Goal: Task Accomplishment & Management: Use online tool/utility

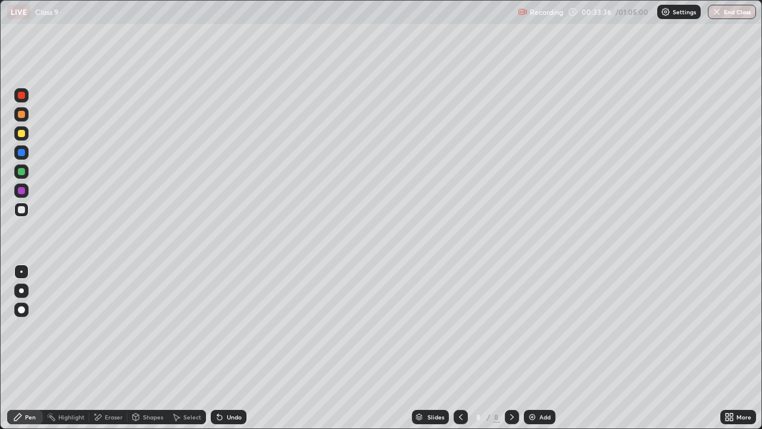
scroll to position [429, 762]
click at [21, 174] on div at bounding box center [21, 171] width 7 height 7
click at [224, 418] on div "Undo" at bounding box center [229, 416] width 36 height 14
click at [20, 213] on div at bounding box center [21, 209] width 14 height 14
click at [541, 418] on div "Add" at bounding box center [544, 417] width 11 height 6
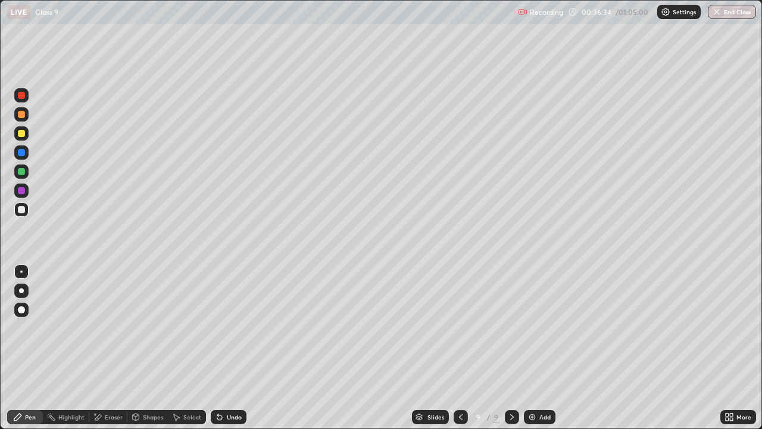
click at [21, 174] on div at bounding box center [21, 171] width 7 height 7
click at [21, 152] on div at bounding box center [21, 152] width 7 height 7
click at [459, 414] on icon at bounding box center [461, 417] width 10 height 10
click at [17, 153] on div at bounding box center [21, 152] width 14 height 14
click at [22, 191] on div at bounding box center [21, 190] width 7 height 7
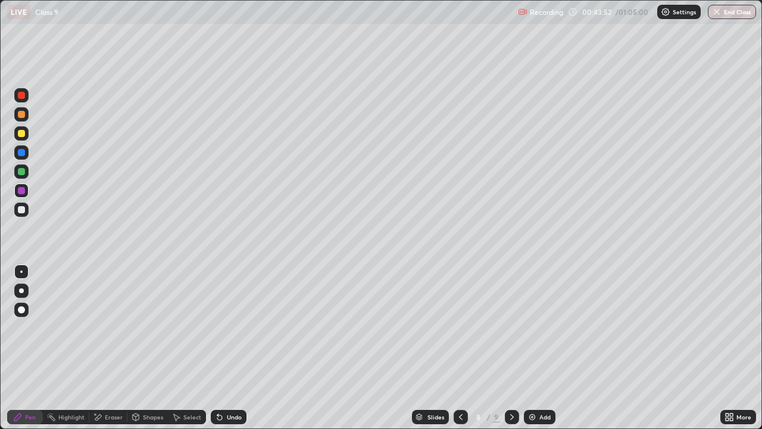
click at [511, 420] on icon at bounding box center [512, 417] width 10 height 10
click at [511, 417] on icon at bounding box center [512, 417] width 10 height 10
click at [536, 418] on div "Add" at bounding box center [540, 416] width 32 height 14
click at [17, 215] on div at bounding box center [21, 209] width 14 height 14
click at [20, 154] on div at bounding box center [21, 152] width 7 height 7
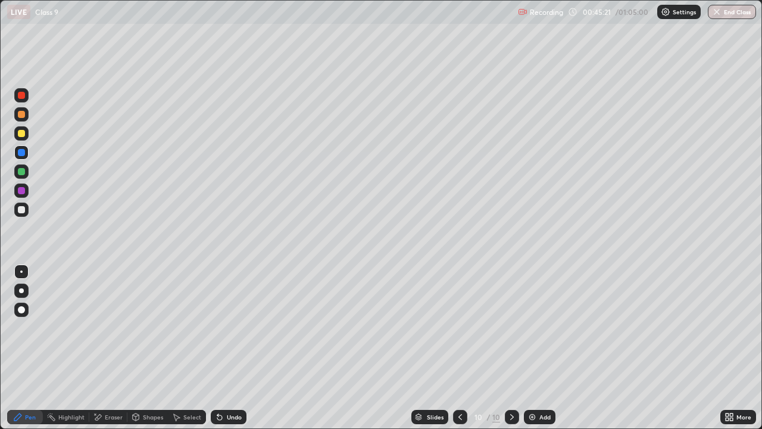
click at [19, 173] on div at bounding box center [21, 171] width 7 height 7
click at [220, 419] on icon at bounding box center [219, 417] width 5 height 5
click at [218, 417] on icon at bounding box center [219, 417] width 5 height 5
click at [220, 417] on icon at bounding box center [219, 417] width 5 height 5
click at [20, 192] on div at bounding box center [21, 190] width 7 height 7
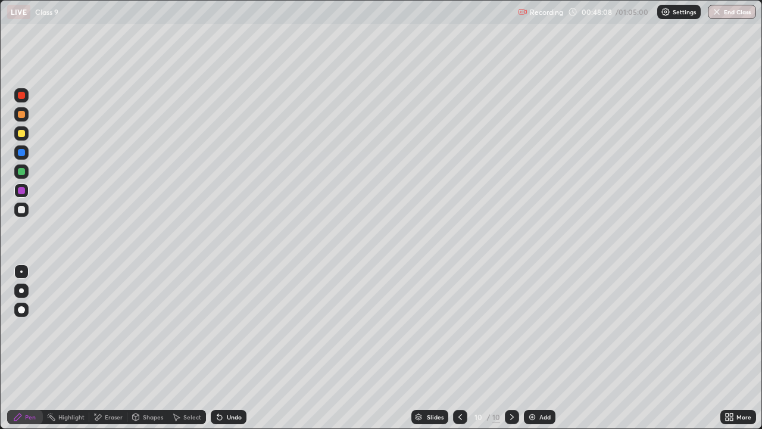
click at [535, 418] on img at bounding box center [532, 417] width 10 height 10
click at [18, 132] on div at bounding box center [21, 133] width 7 height 7
click at [21, 207] on div at bounding box center [21, 209] width 7 height 7
click at [21, 190] on div at bounding box center [21, 190] width 7 height 7
click at [510, 418] on icon at bounding box center [512, 417] width 4 height 6
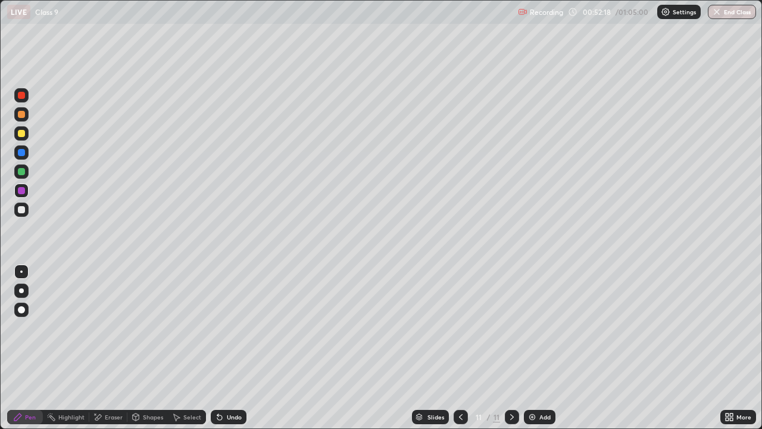
click at [535, 420] on img at bounding box center [532, 417] width 10 height 10
click at [23, 135] on div at bounding box center [21, 133] width 7 height 7
click at [458, 412] on icon at bounding box center [461, 417] width 10 height 10
click at [511, 415] on icon at bounding box center [512, 417] width 4 height 6
click at [20, 212] on div at bounding box center [21, 209] width 7 height 7
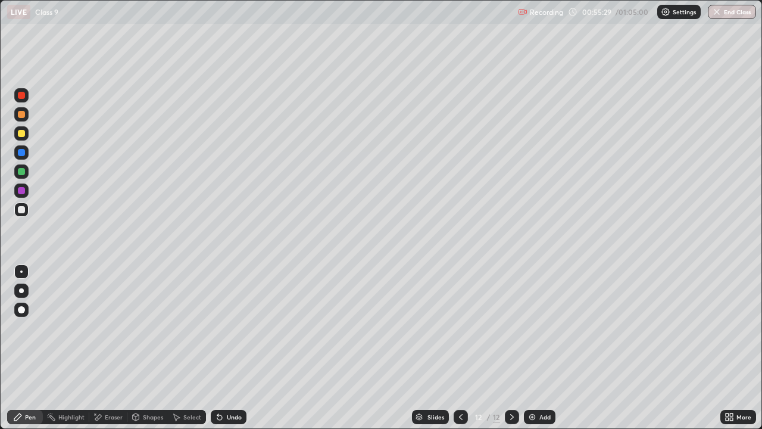
click at [21, 172] on div at bounding box center [21, 171] width 7 height 7
click at [461, 420] on icon at bounding box center [461, 417] width 10 height 10
click at [511, 416] on icon at bounding box center [512, 417] width 4 height 6
click at [20, 154] on div at bounding box center [21, 152] width 7 height 7
click at [22, 210] on div at bounding box center [21, 209] width 7 height 7
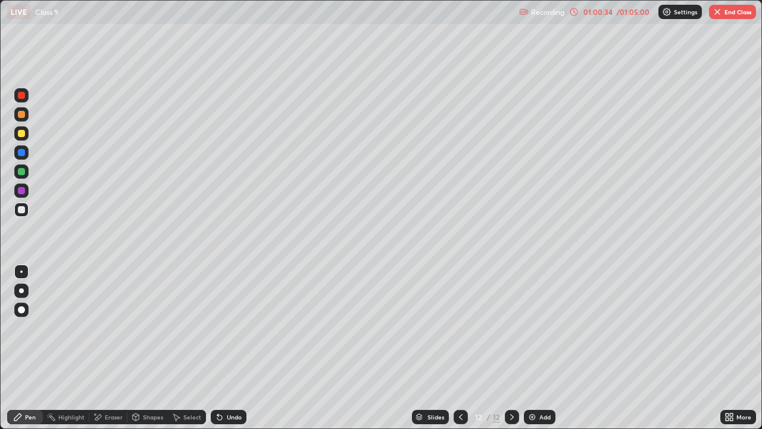
click at [509, 417] on icon at bounding box center [512, 417] width 10 height 10
click at [535, 415] on img at bounding box center [532, 417] width 10 height 10
click at [20, 133] on div at bounding box center [21, 133] width 7 height 7
click at [462, 422] on div at bounding box center [461, 416] width 14 height 14
click at [511, 417] on icon at bounding box center [512, 417] width 10 height 10
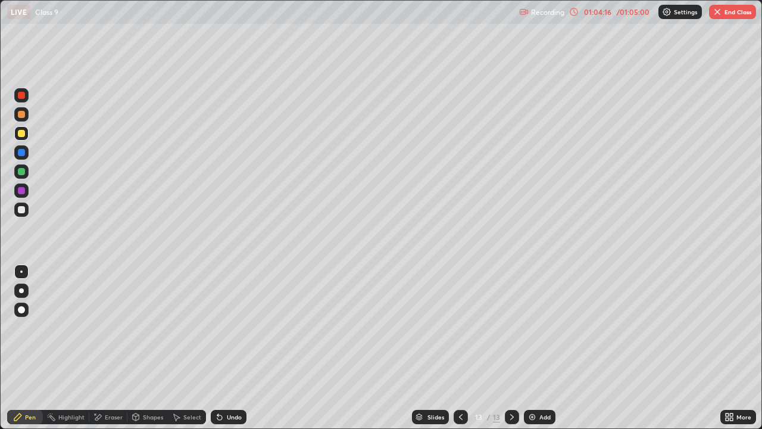
click at [18, 210] on div at bounding box center [21, 209] width 7 height 7
click at [23, 171] on div at bounding box center [21, 171] width 7 height 7
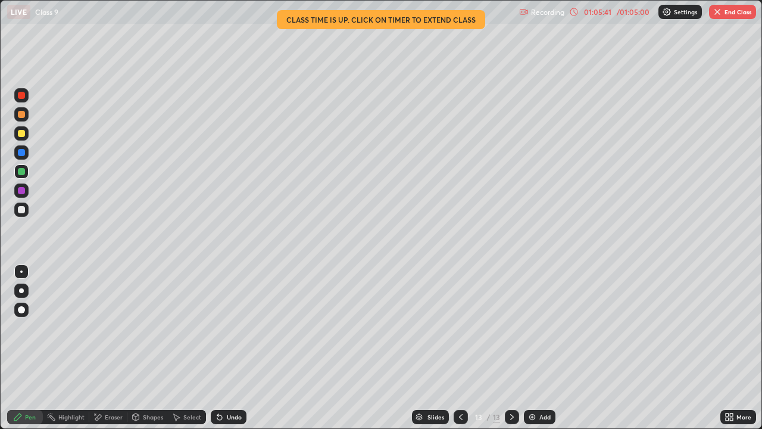
click at [222, 418] on icon at bounding box center [220, 417] width 10 height 10
click at [19, 210] on div at bounding box center [21, 209] width 7 height 7
click at [20, 173] on div at bounding box center [21, 171] width 7 height 7
click at [728, 17] on button "End Class" at bounding box center [732, 12] width 47 height 14
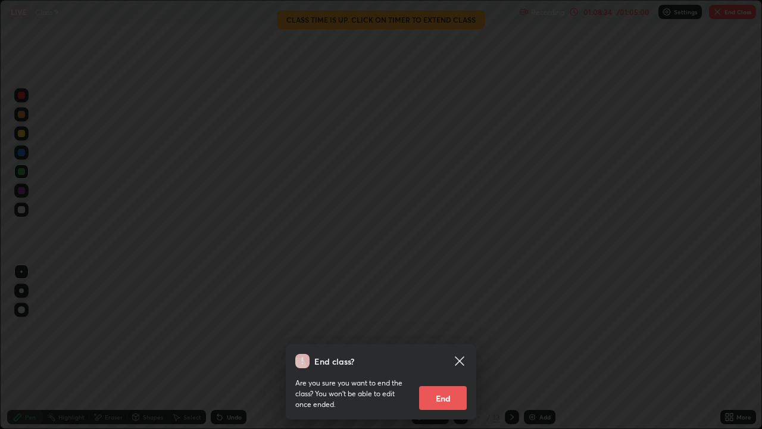
click at [454, 401] on button "End" at bounding box center [443, 398] width 48 height 24
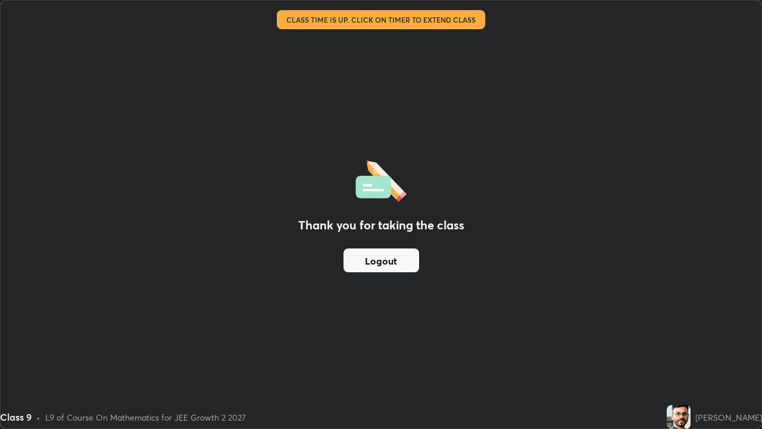
click at [398, 262] on button "Logout" at bounding box center [381, 260] width 76 height 24
